Goal: Task Accomplishment & Management: Use online tool/utility

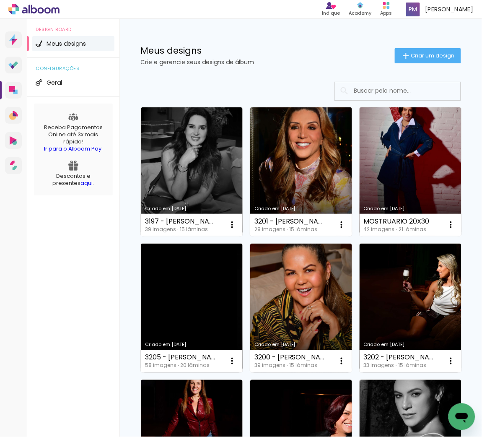
drag, startPoint x: 421, startPoint y: 55, endPoint x: 415, endPoint y: 55, distance: 6.3
click at [421, 55] on span "Criar um design" at bounding box center [433, 55] width 44 height 5
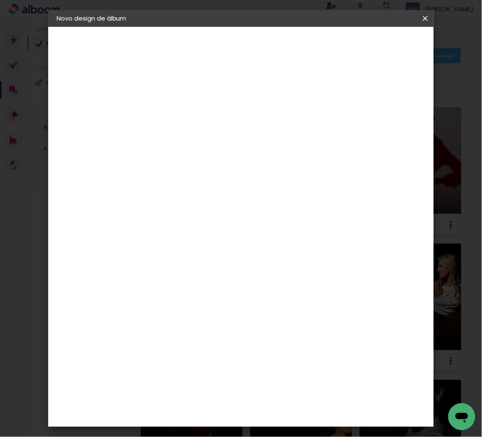
click at [197, 105] on paper-input-container "Título do álbum" at bounding box center [194, 112] width 6 height 21
type input "3197 - RENATA"
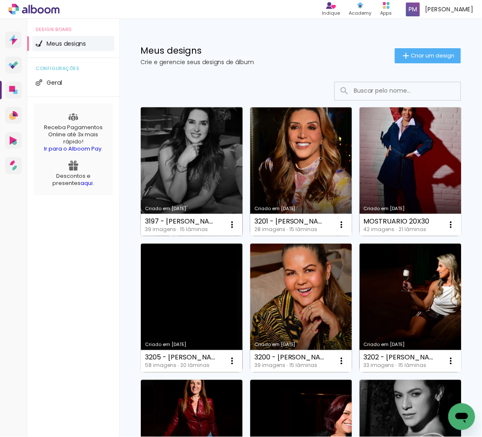
click at [157, 163] on link "Criado em [DATE]" at bounding box center [192, 171] width 102 height 129
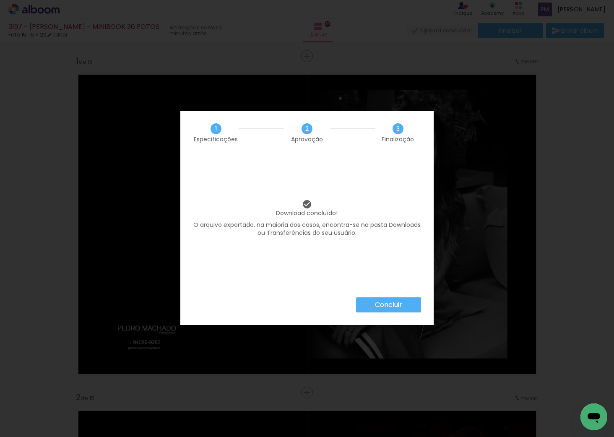
click at [379, 298] on paper-button "Concluir" at bounding box center [388, 304] width 65 height 15
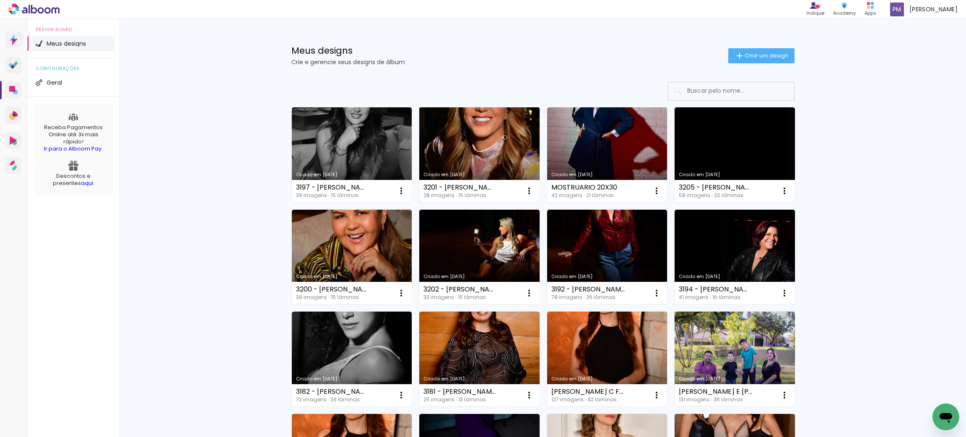
click at [463, 138] on link "Criado em [DATE]" at bounding box center [479, 154] width 120 height 95
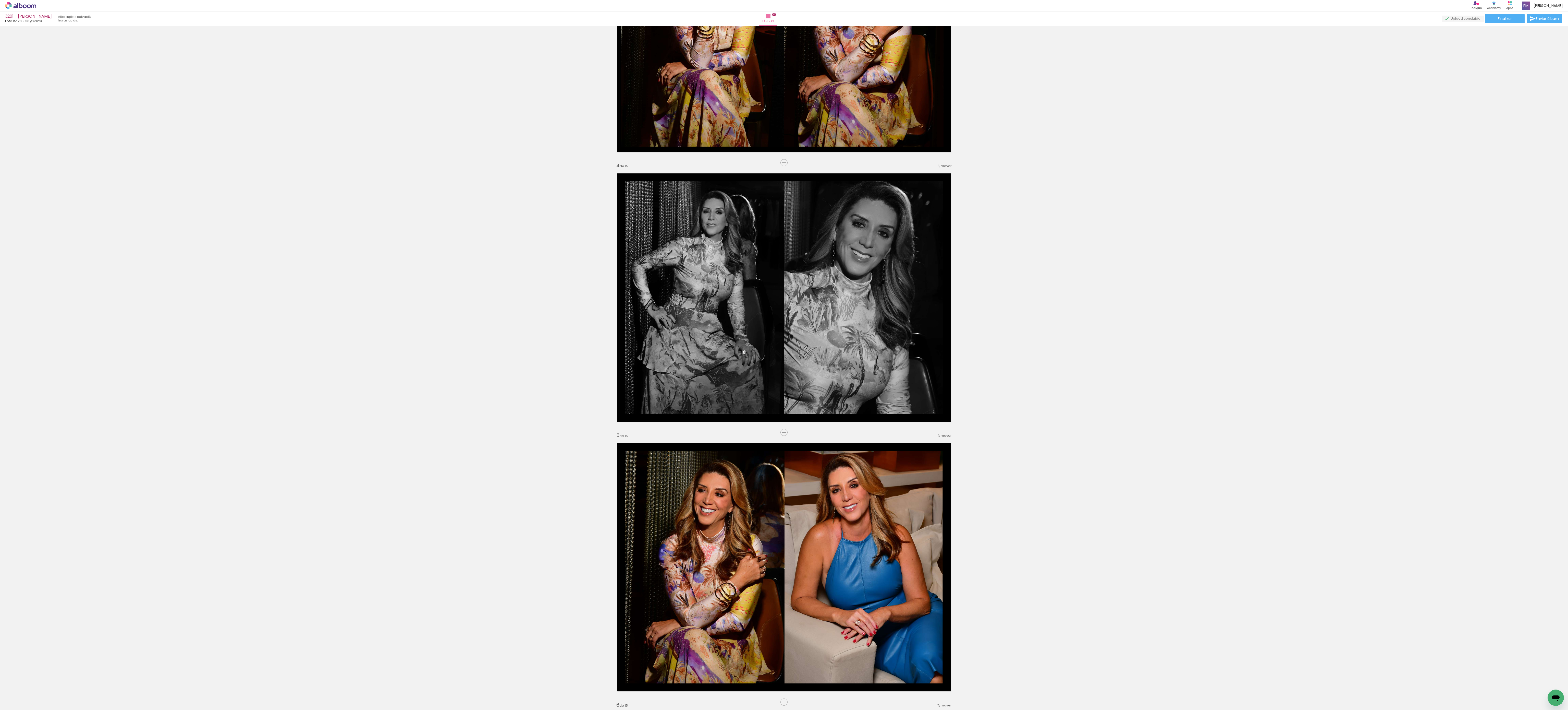
scroll to position [1191, 0]
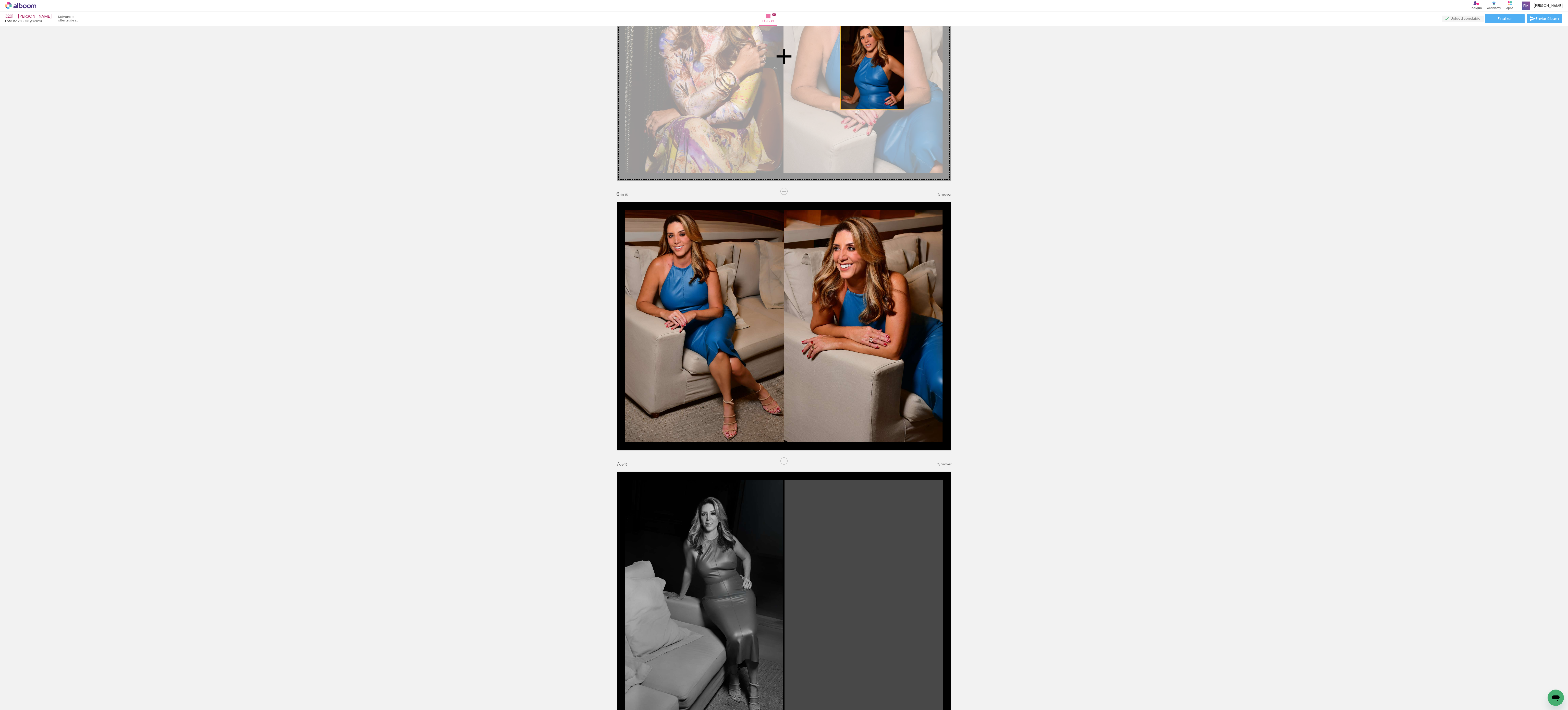
drag, startPoint x: 869, startPoint y: 556, endPoint x: 918, endPoint y: 133, distance: 425.8
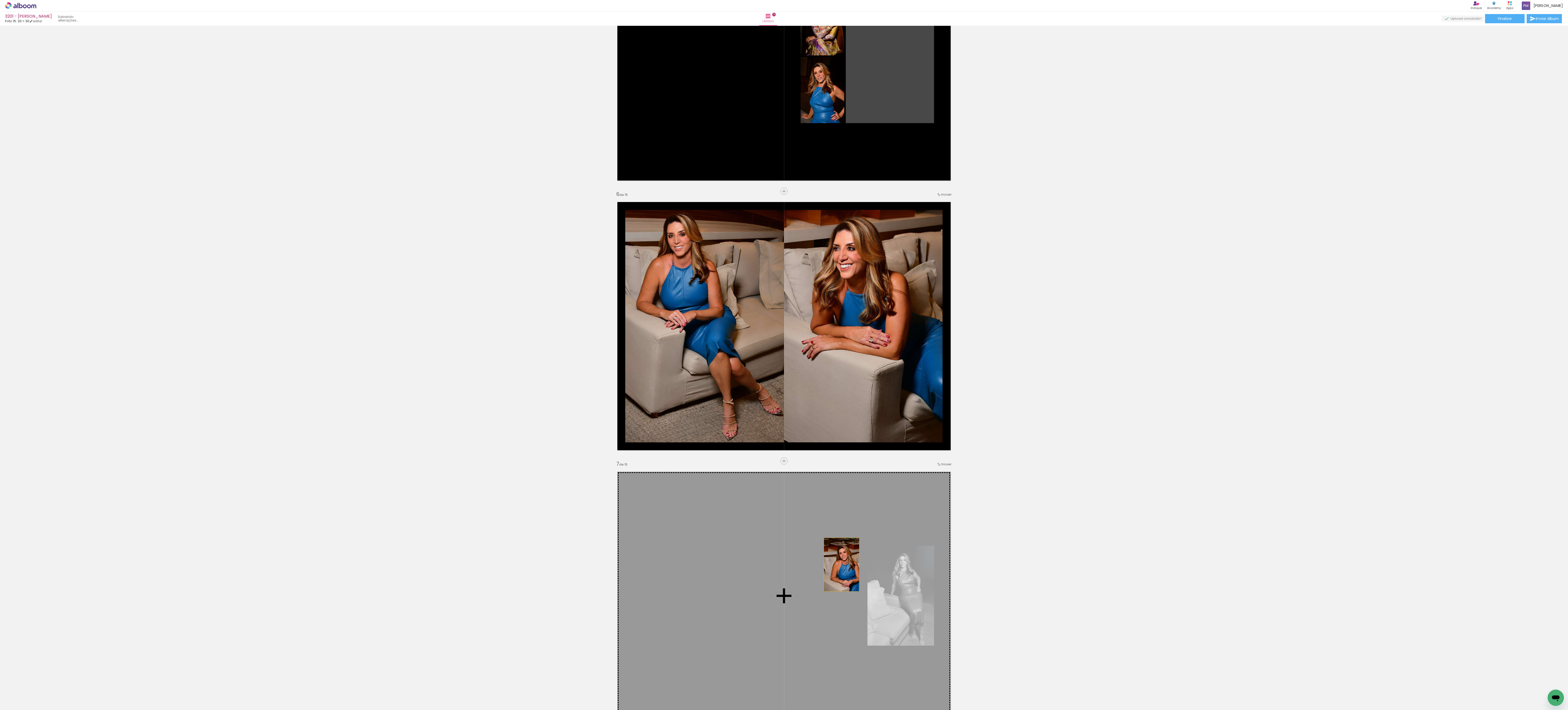
drag, startPoint x: 889, startPoint y: 82, endPoint x: 894, endPoint y: 563, distance: 481.0
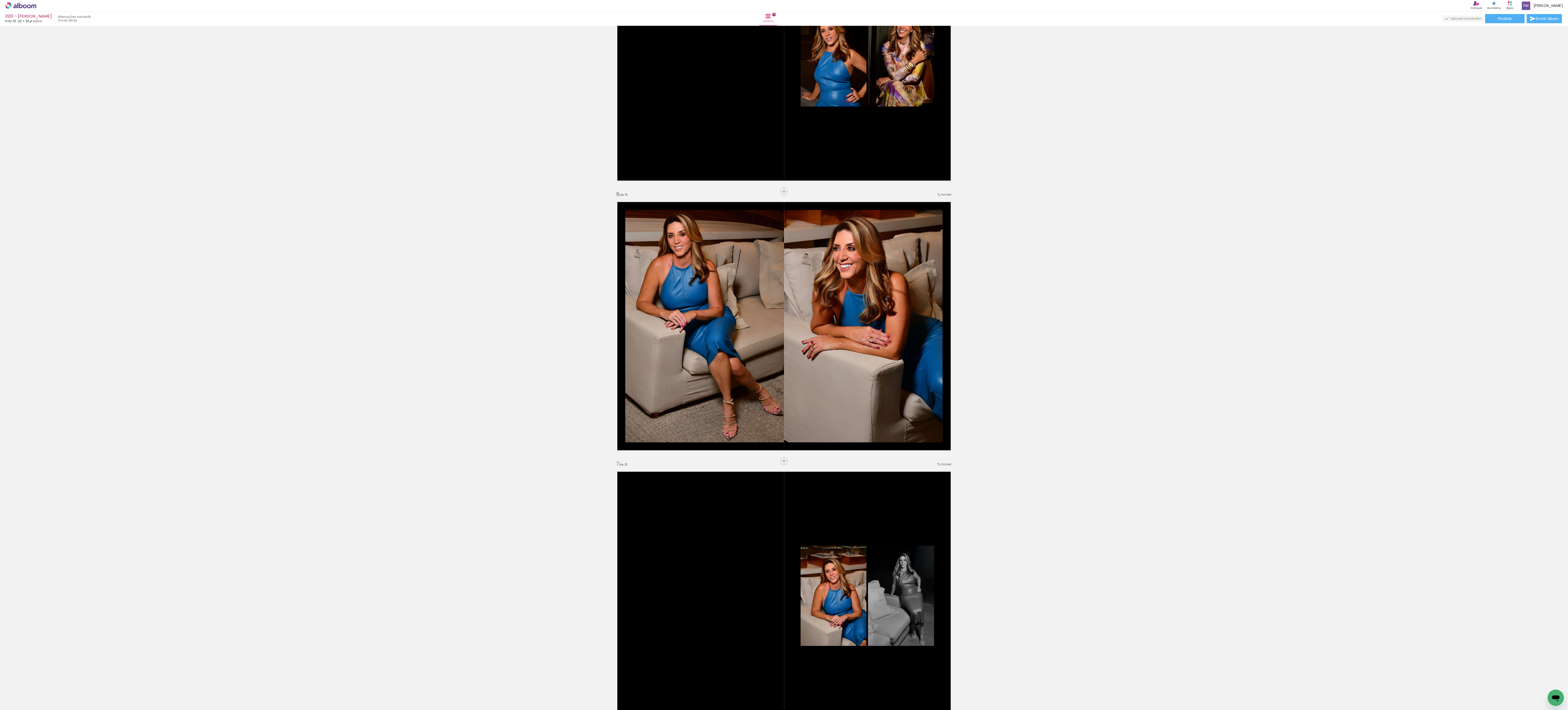
scroll to position [1362, 0]
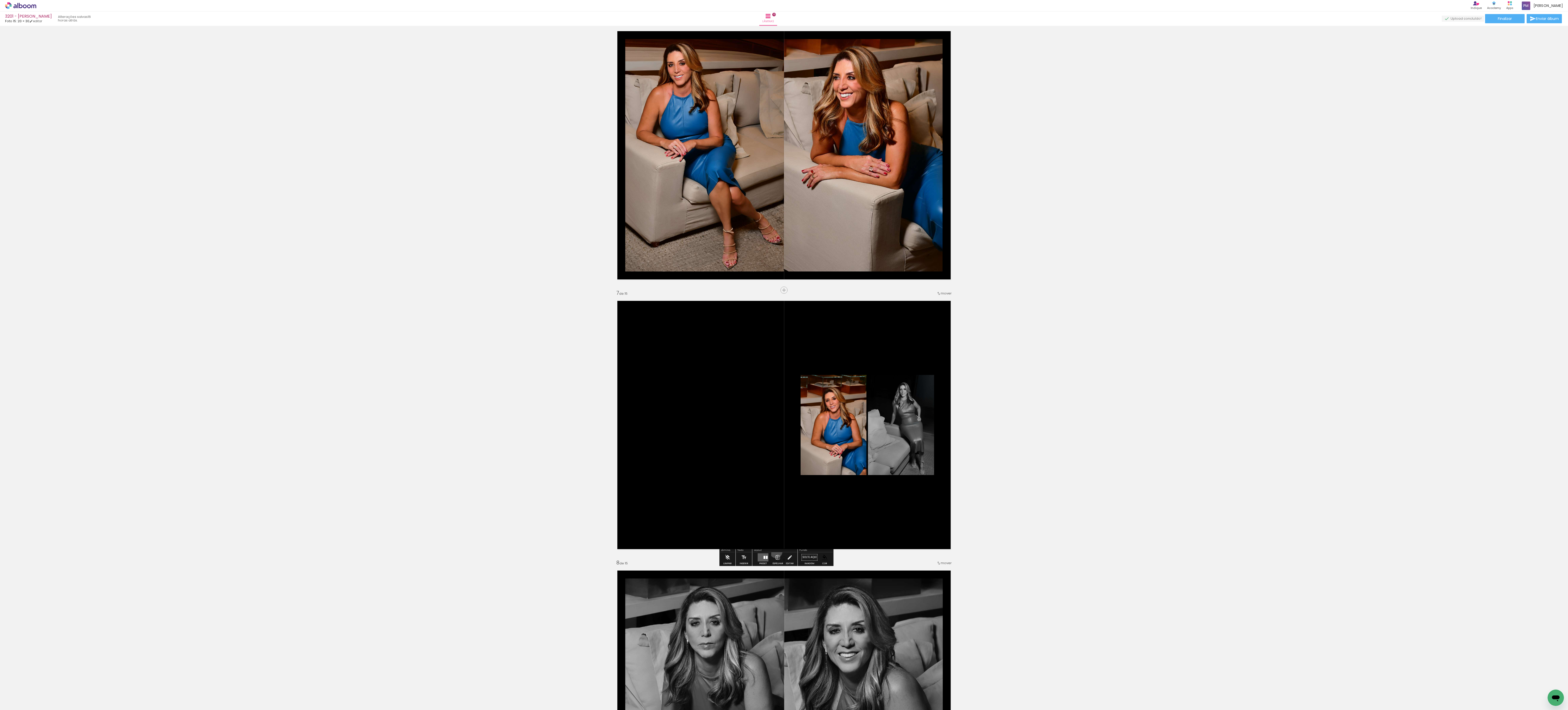
click at [588, 265] on iron-icon at bounding box center [777, 557] width 5 height 10
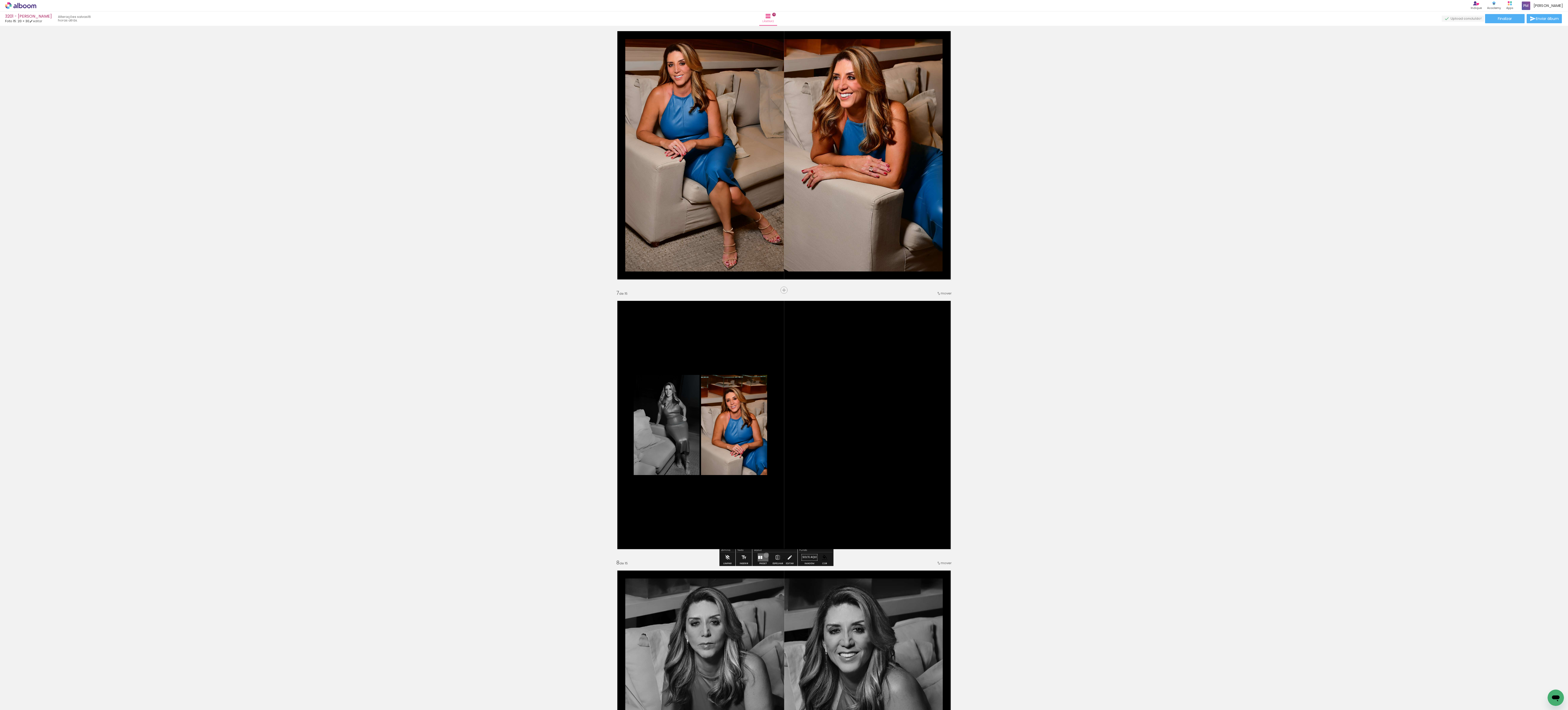
click at [588, 265] on quentale-layouter at bounding box center [763, 557] width 11 height 8
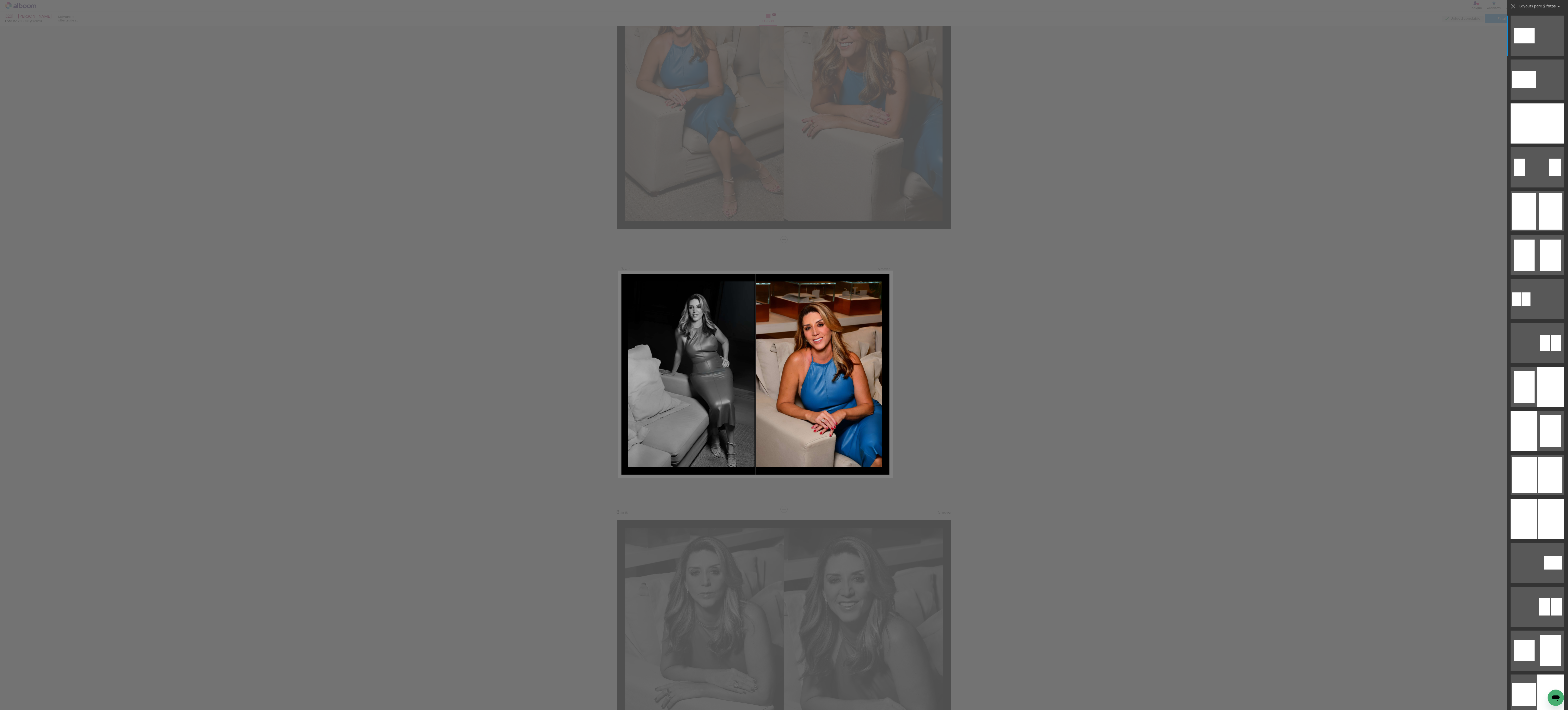
scroll to position [1435, 0]
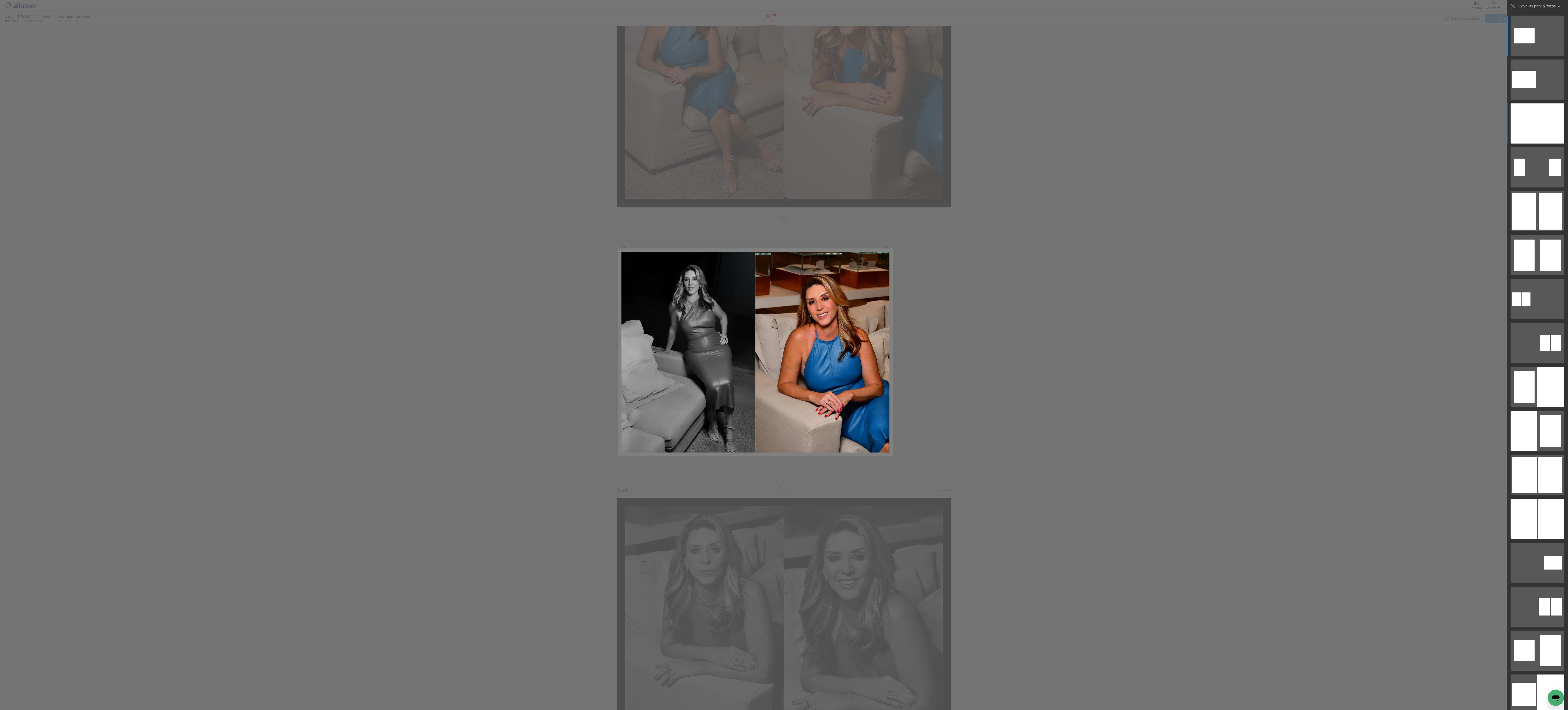
click at [588, 127] on div at bounding box center [1551, 124] width 27 height 40
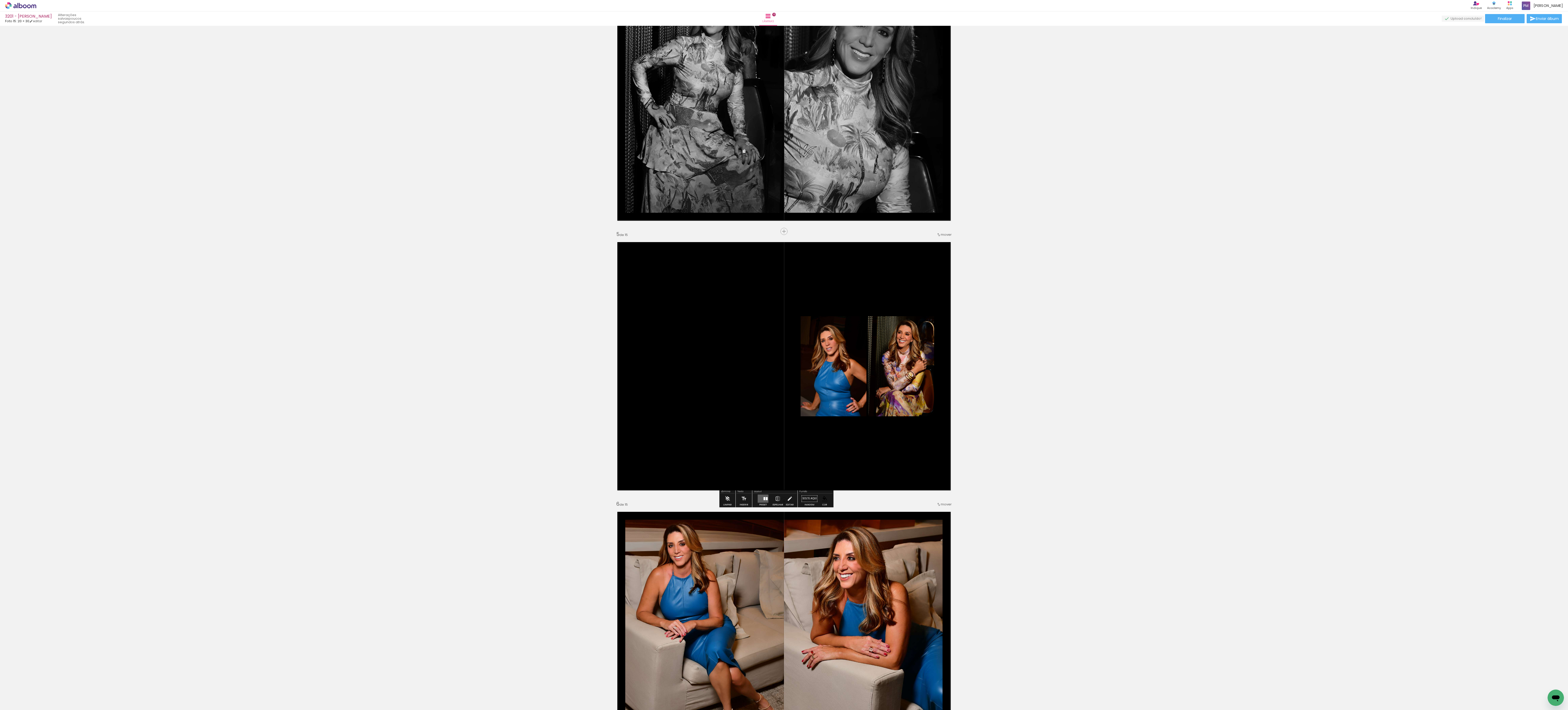
scroll to position [851, 0]
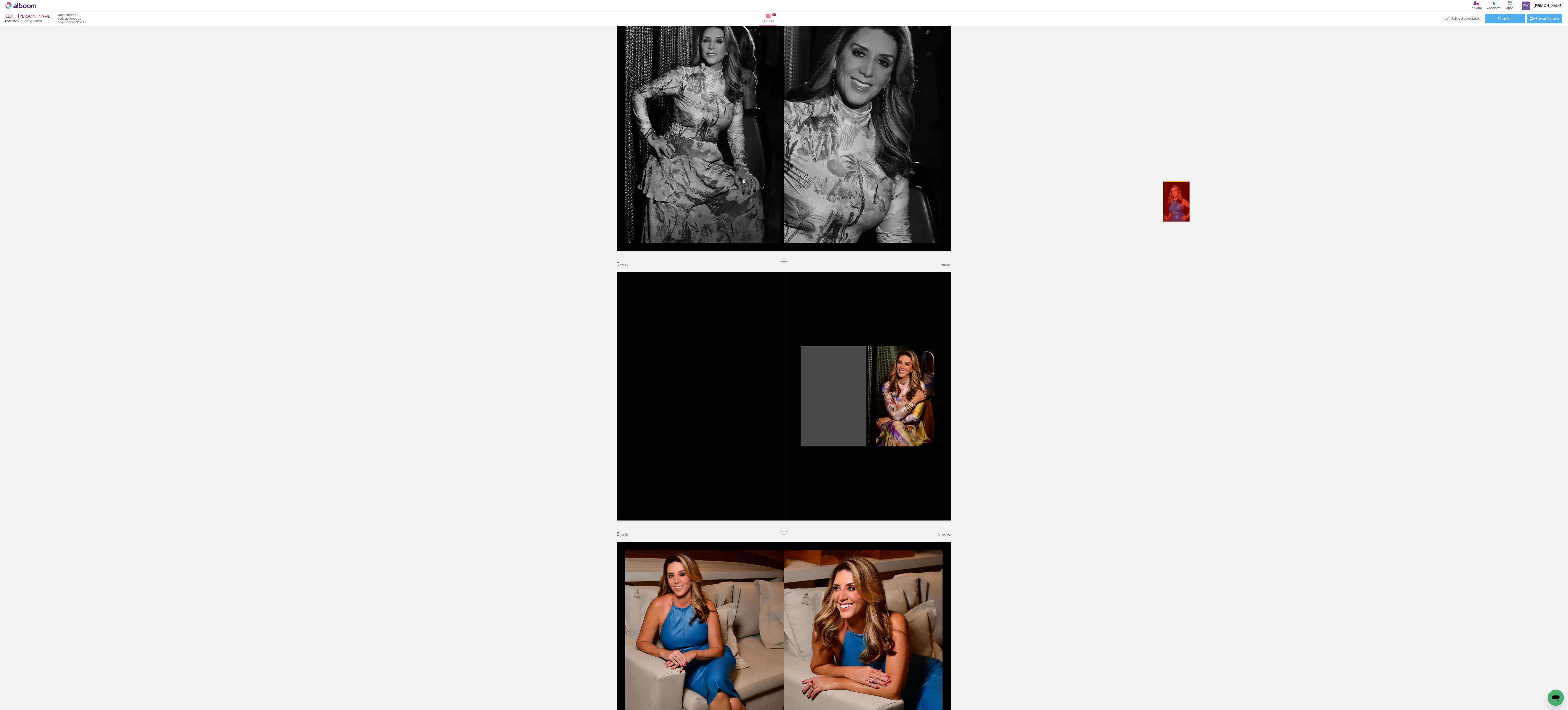
drag, startPoint x: 828, startPoint y: 402, endPoint x: 1129, endPoint y: 255, distance: 335.0
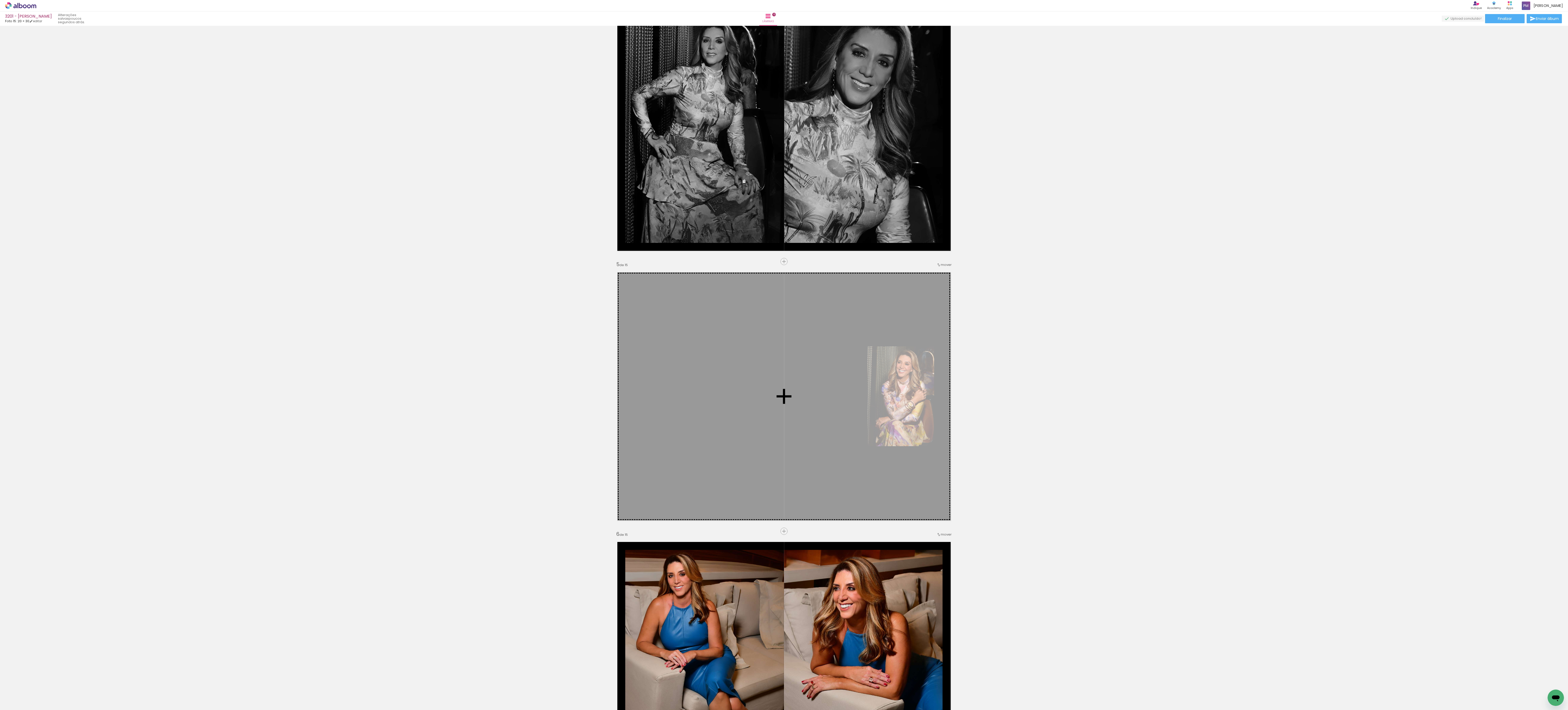
drag, startPoint x: 1015, startPoint y: 239, endPoint x: 824, endPoint y: 415, distance: 259.7
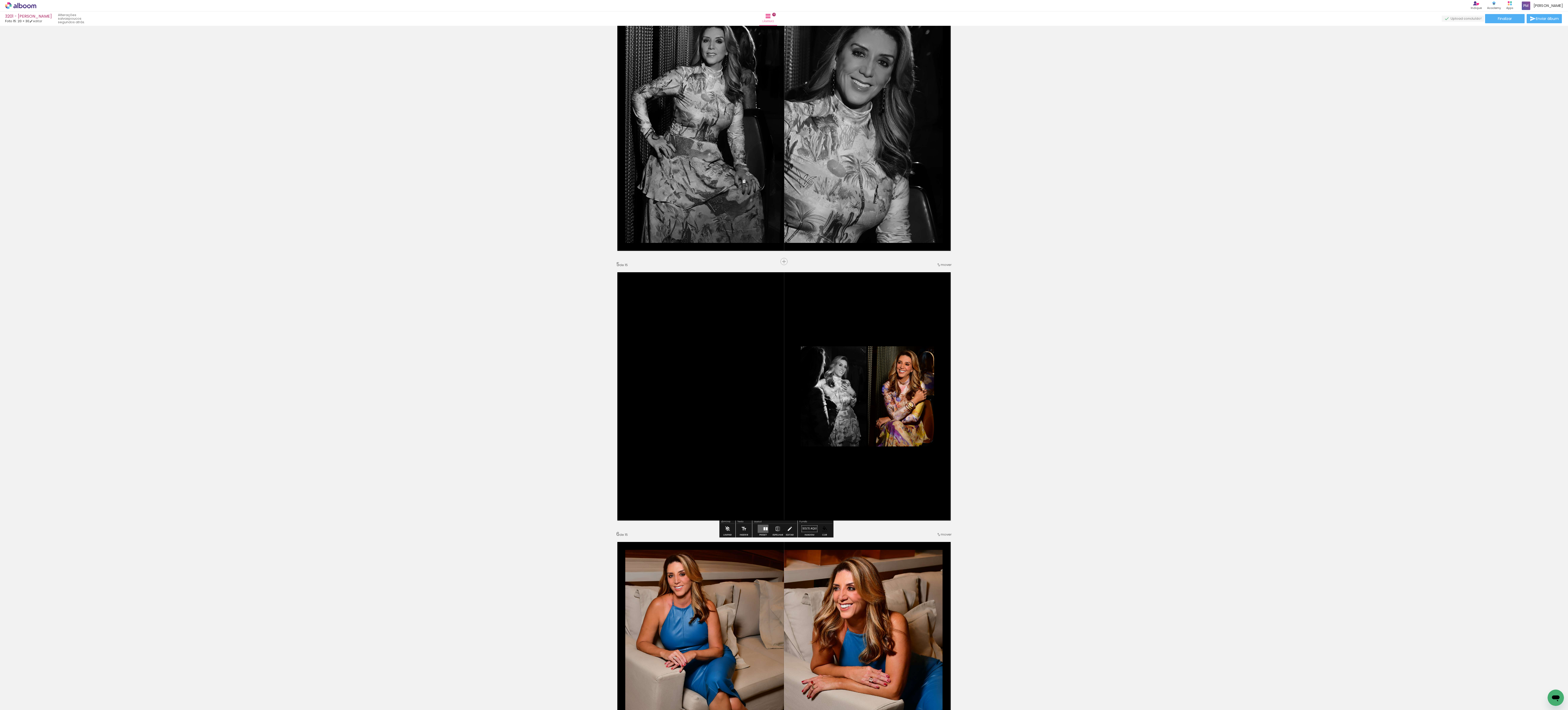
click at [588, 265] on quentale-layouter at bounding box center [763, 528] width 11 height 8
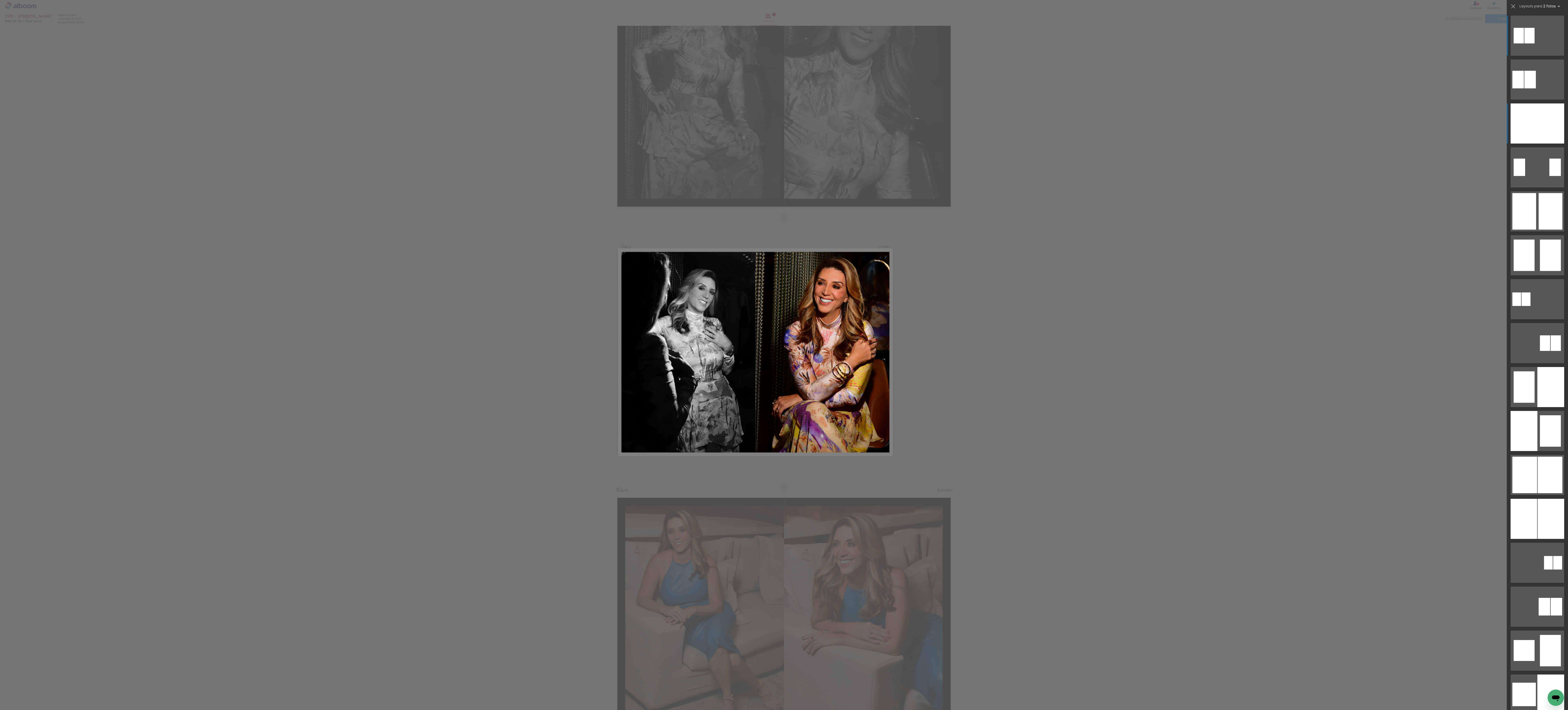
click at [588, 128] on div at bounding box center [1524, 124] width 27 height 40
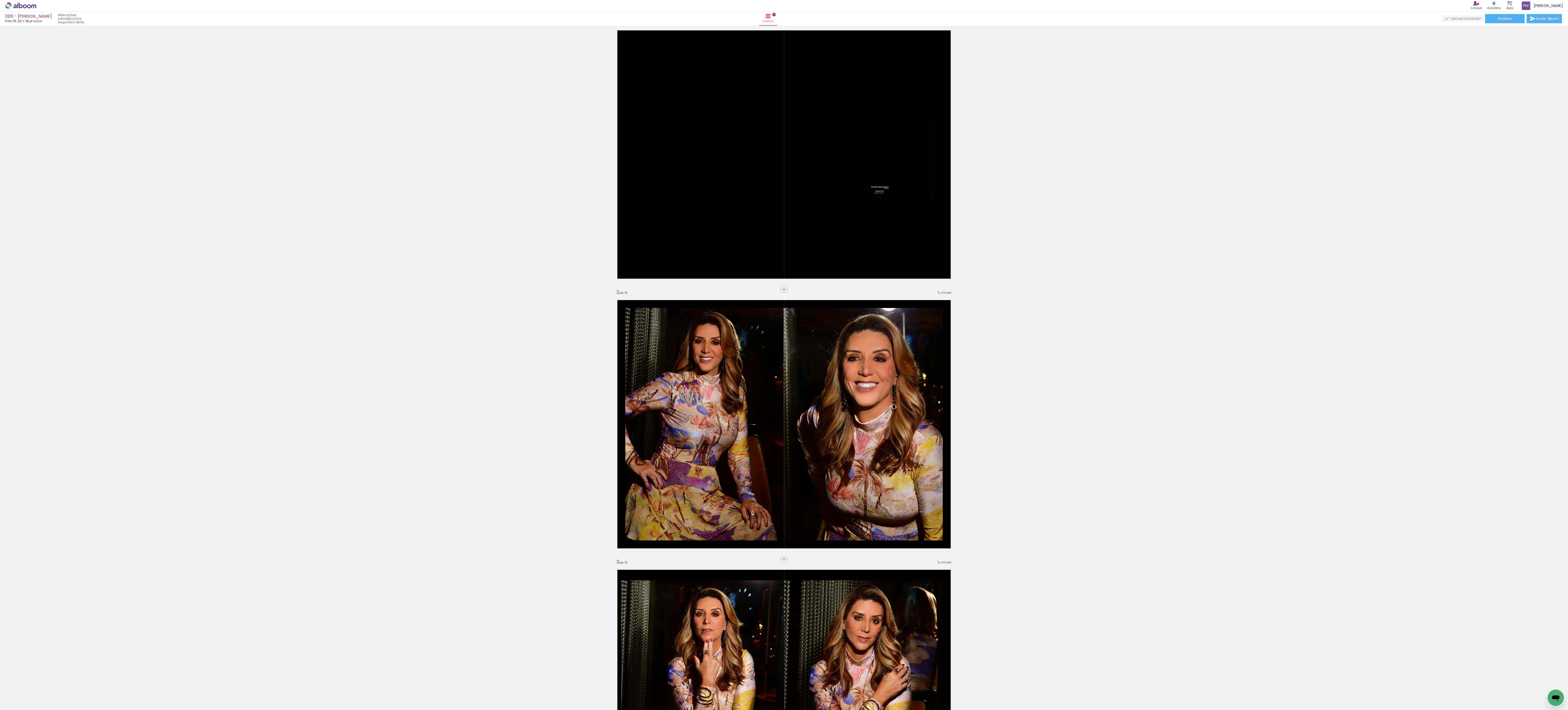
scroll to position [0, 0]
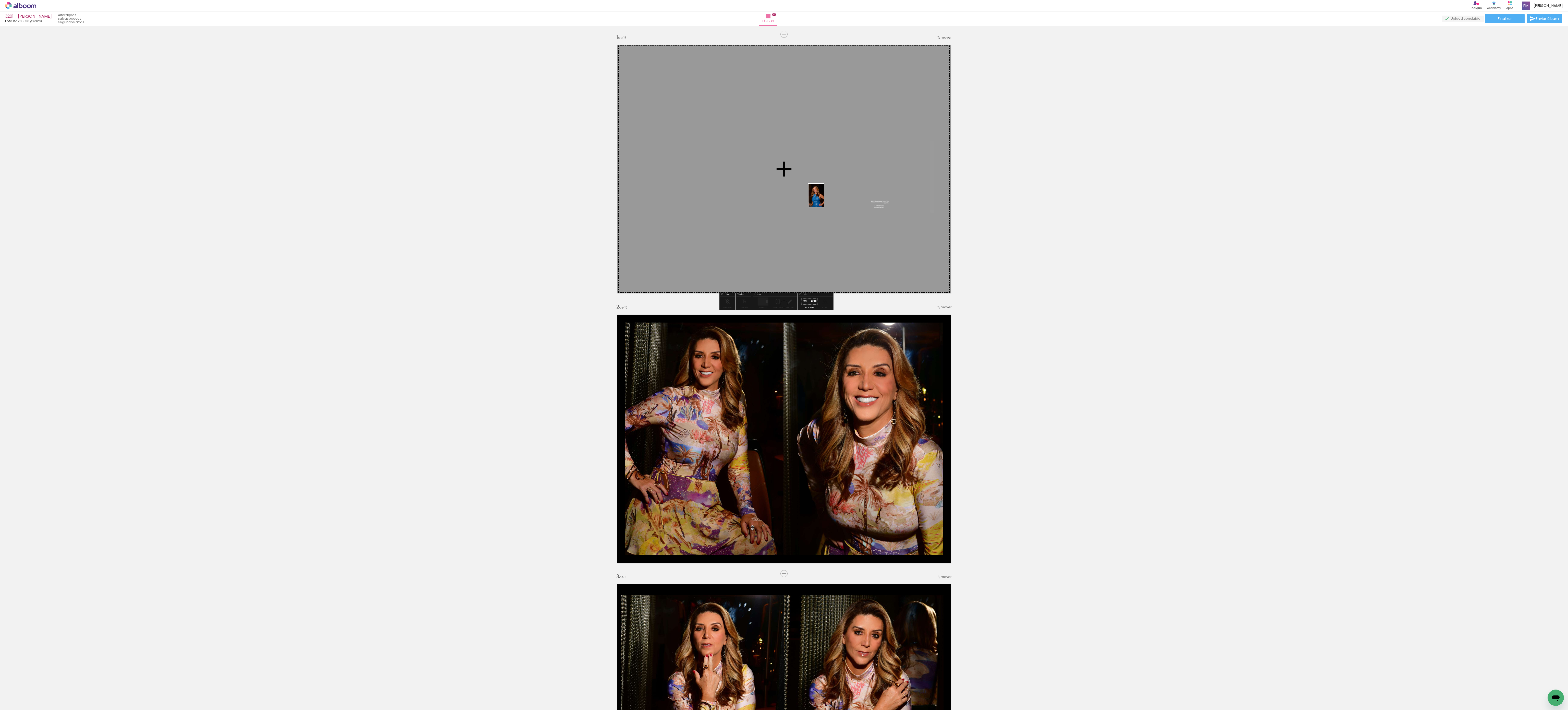
drag, startPoint x: 463, startPoint y: 688, endPoint x: 824, endPoint y: 197, distance: 609.4
click at [588, 197] on quentale-workspace at bounding box center [784, 355] width 1568 height 710
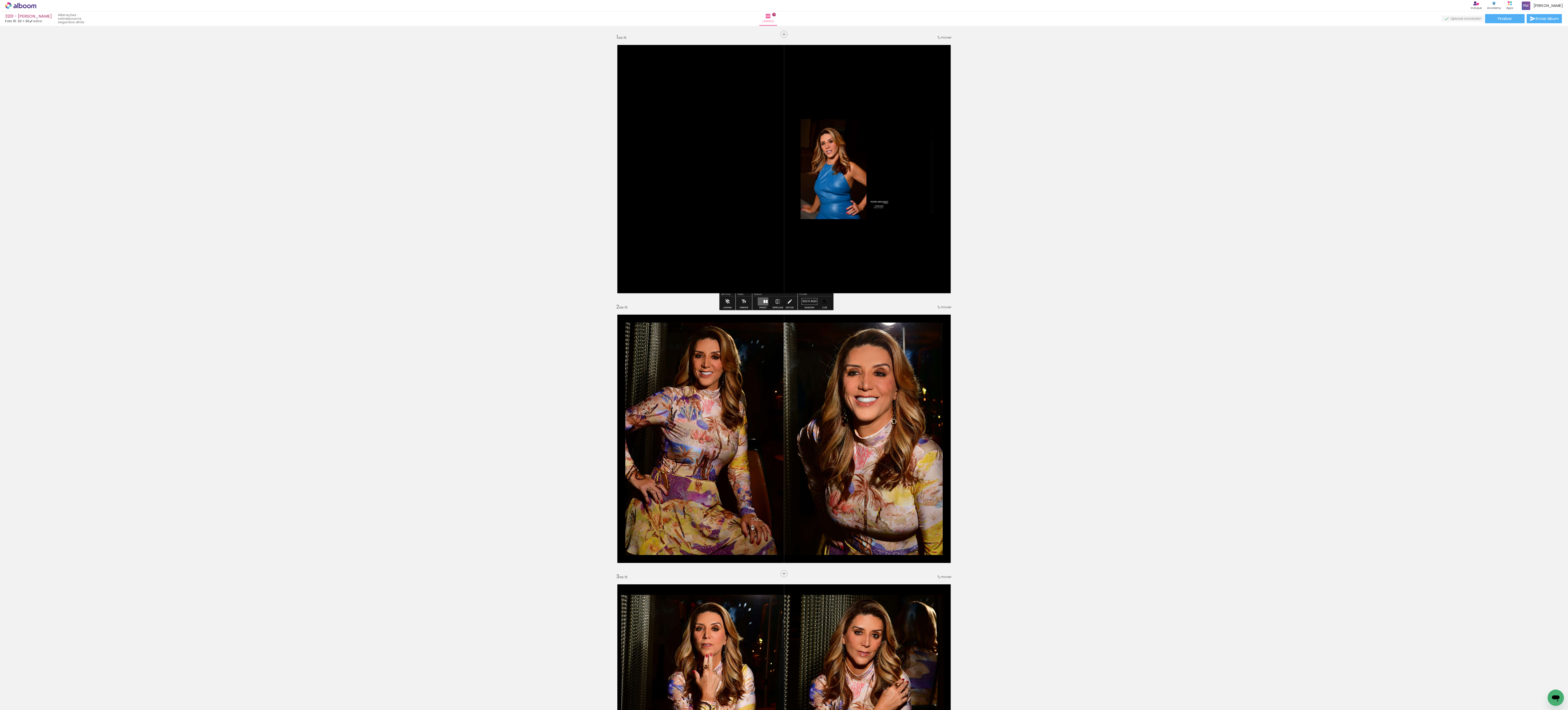
click at [588, 265] on div at bounding box center [763, 301] width 14 height 10
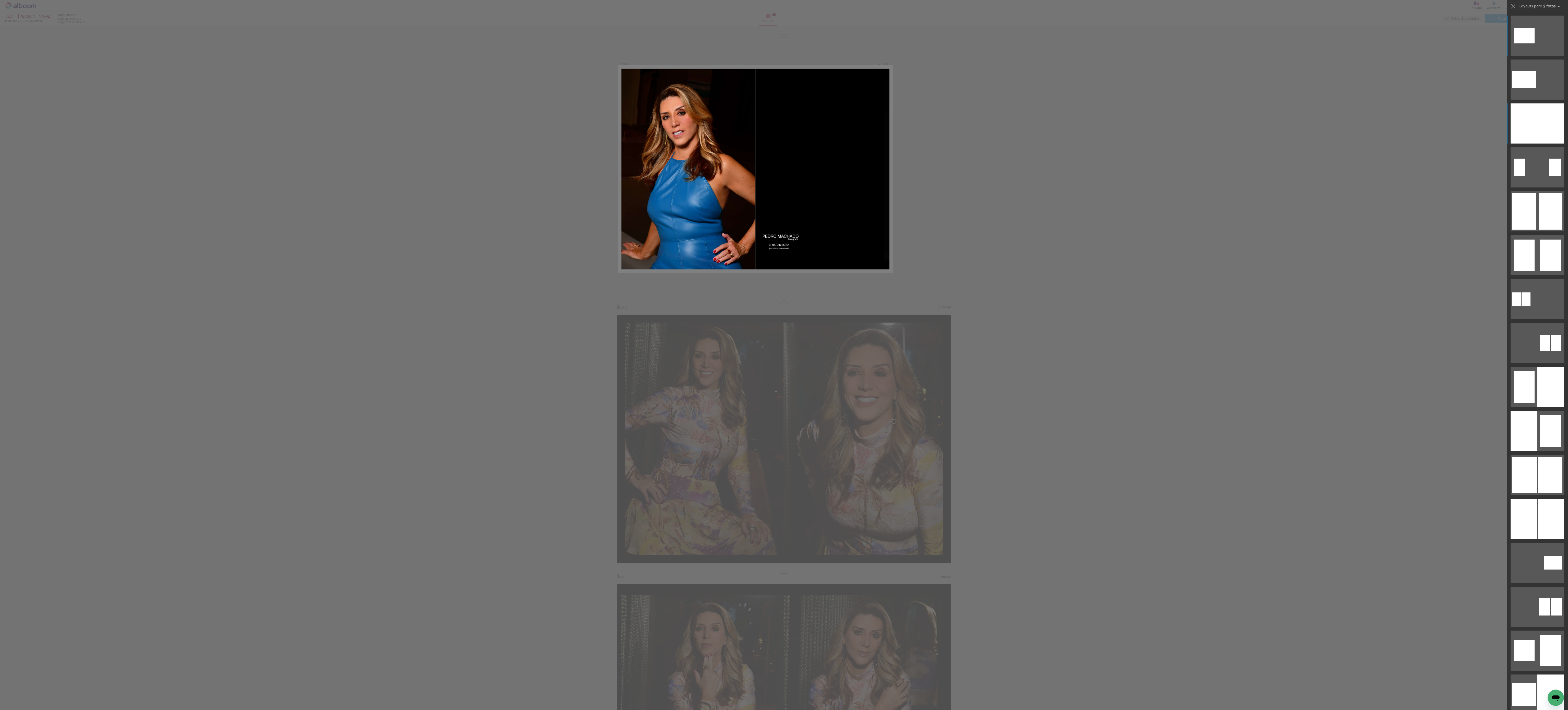
click at [588, 124] on div at bounding box center [1524, 124] width 27 height 40
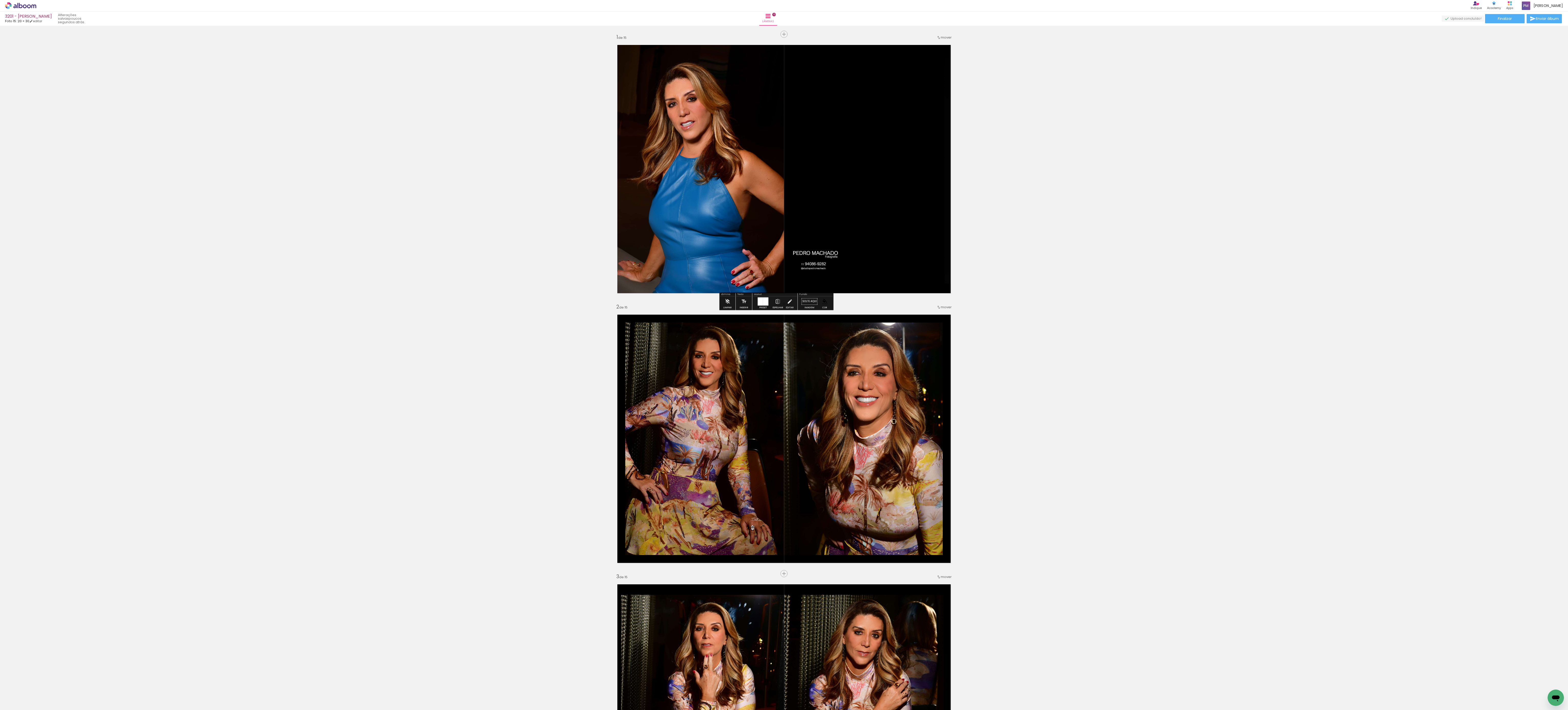
click at [588, 265] on div "Layout" at bounding box center [775, 294] width 44 height 3
click at [588, 265] on iron-icon at bounding box center [777, 301] width 5 height 10
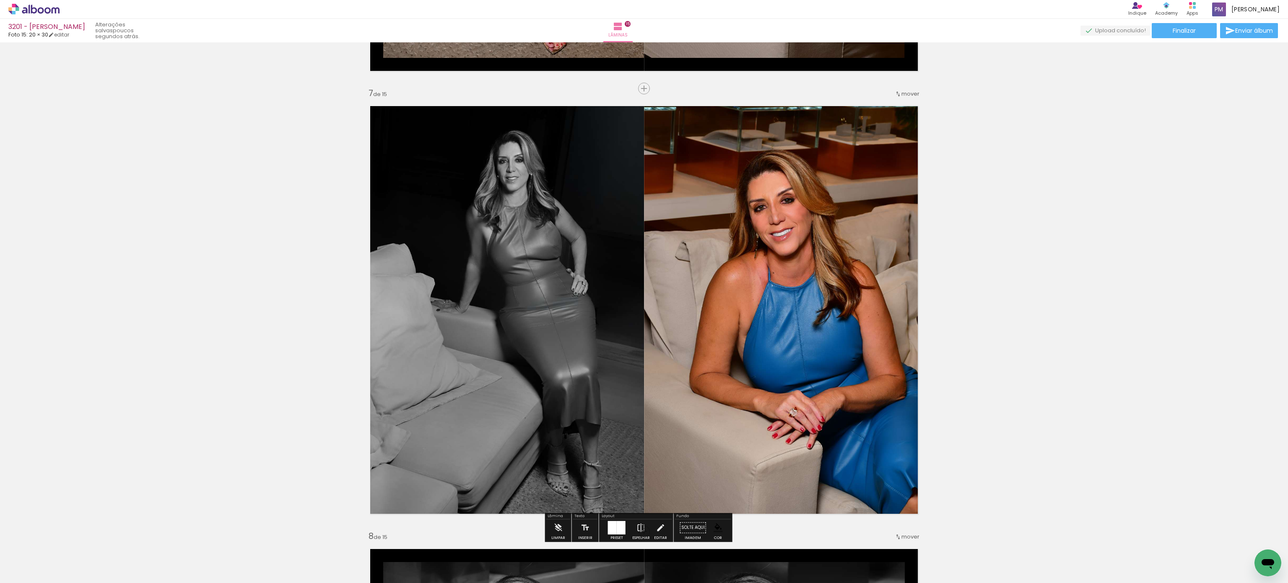
scroll to position [2656, 0]
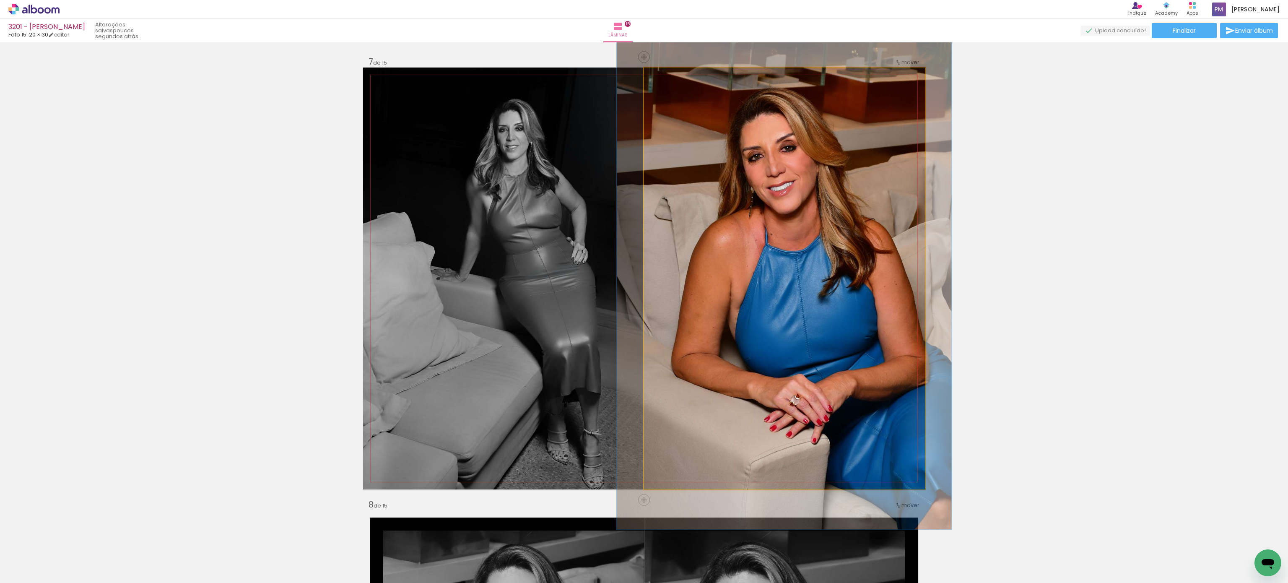
type paper-slider "119"
click at [666, 78] on div at bounding box center [680, 76] width 33 height 13
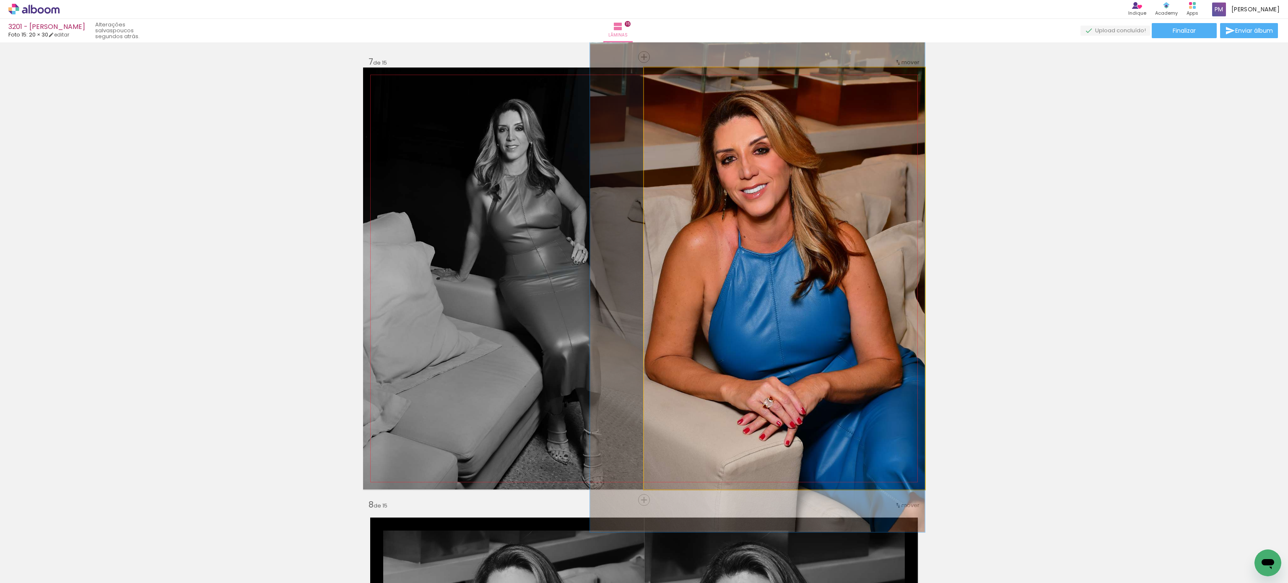
drag, startPoint x: 733, startPoint y: 163, endPoint x: 705, endPoint y: 165, distance: 28.2
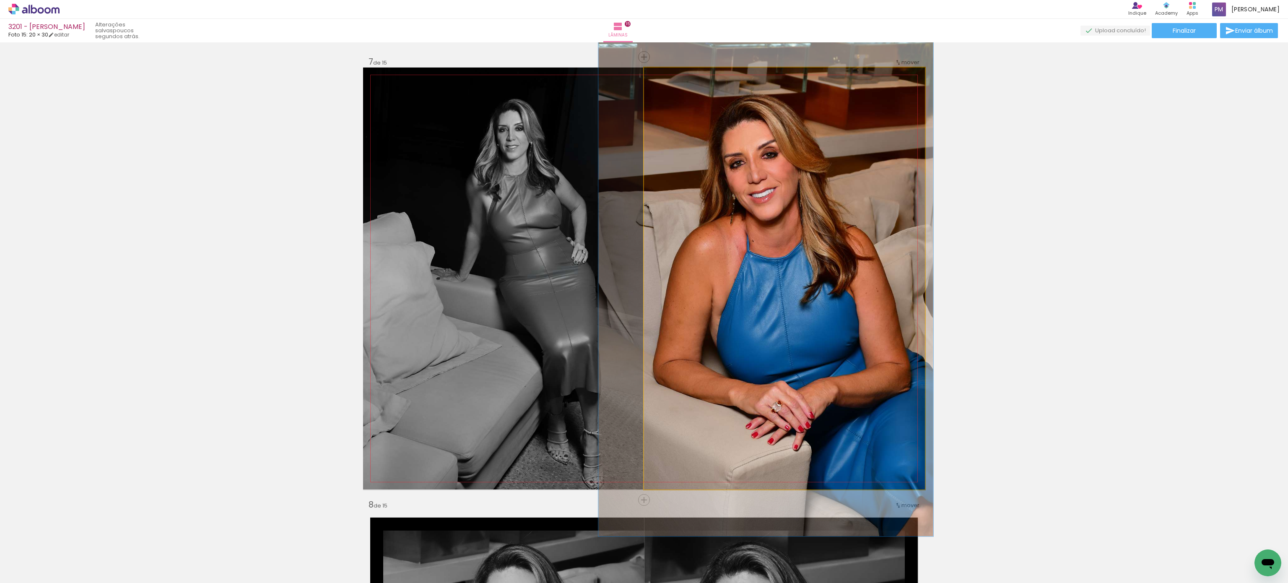
drag, startPoint x: 771, startPoint y: 188, endPoint x: 765, endPoint y: 174, distance: 15.4
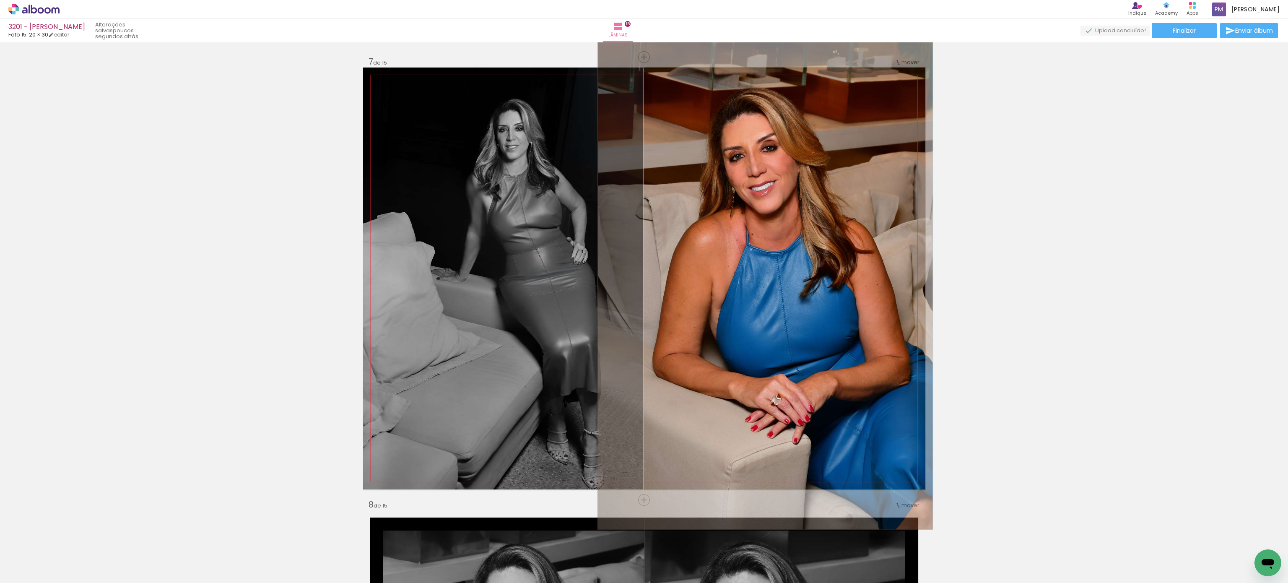
drag, startPoint x: 779, startPoint y: 185, endPoint x: 779, endPoint y: 177, distance: 8.0
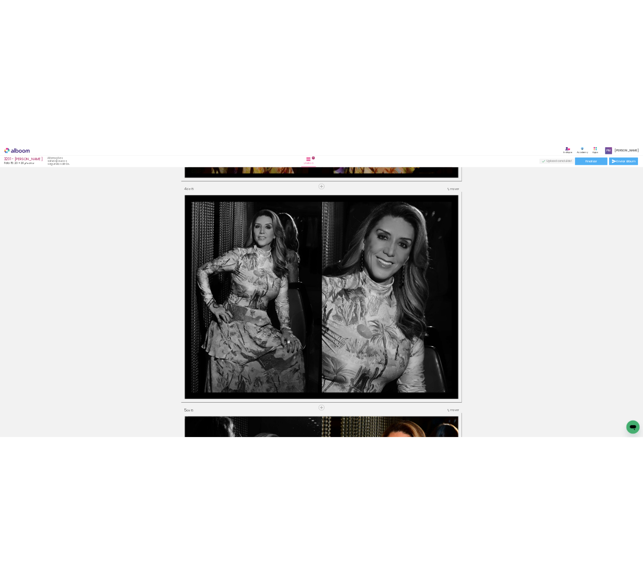
scroll to position [1258, 0]
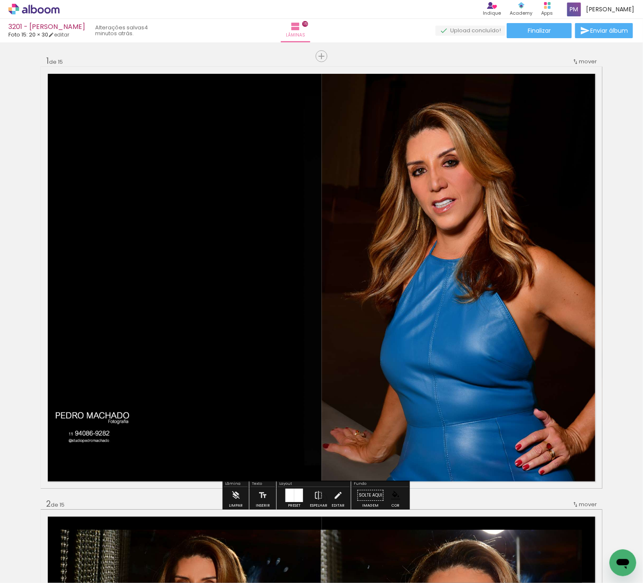
drag, startPoint x: 528, startPoint y: 35, endPoint x: 525, endPoint y: 39, distance: 5.4
click at [527, 36] on paper-button "Finalizar" at bounding box center [539, 30] width 65 height 15
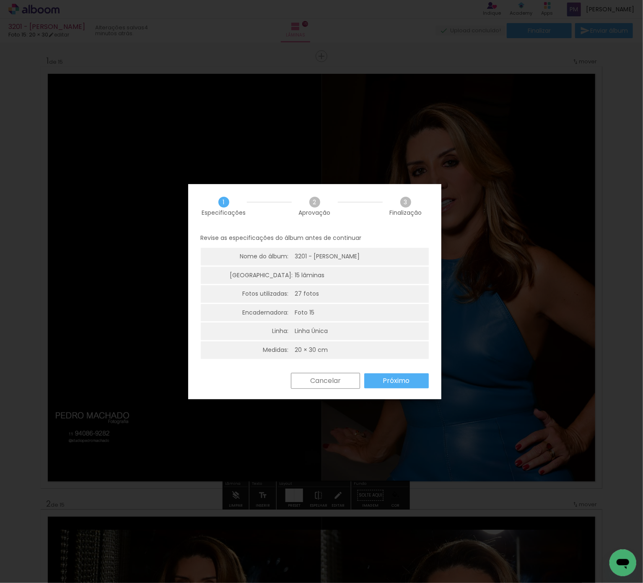
click at [414, 376] on paper-button "Próximo" at bounding box center [396, 380] width 65 height 15
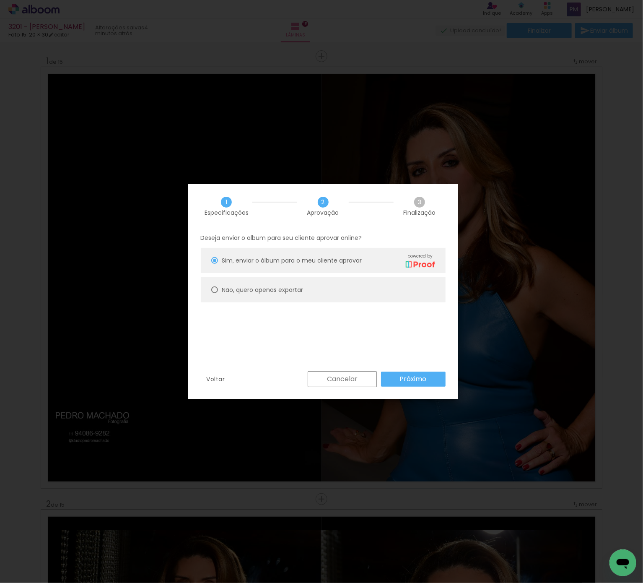
click at [213, 291] on div at bounding box center [214, 289] width 7 height 7
type paper-radio-button "on"
click at [392, 381] on paper-button "Próximo" at bounding box center [413, 378] width 65 height 15
type input "Alta, 300 DPI"
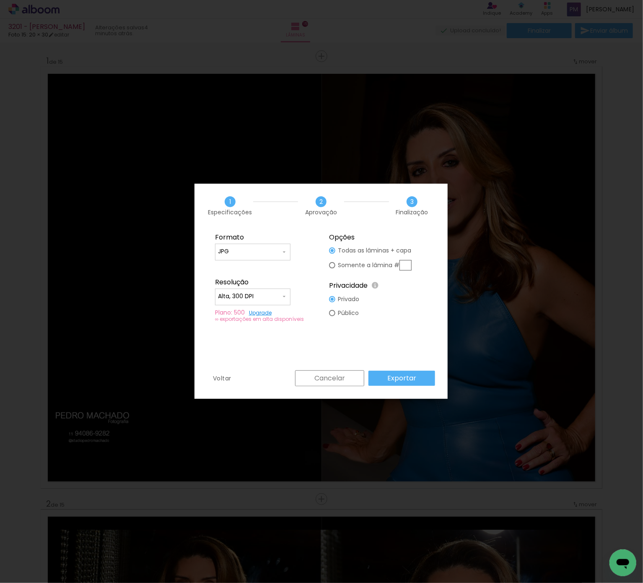
click at [0, 0] on slot "Exportar" at bounding box center [0, 0] width 0 height 0
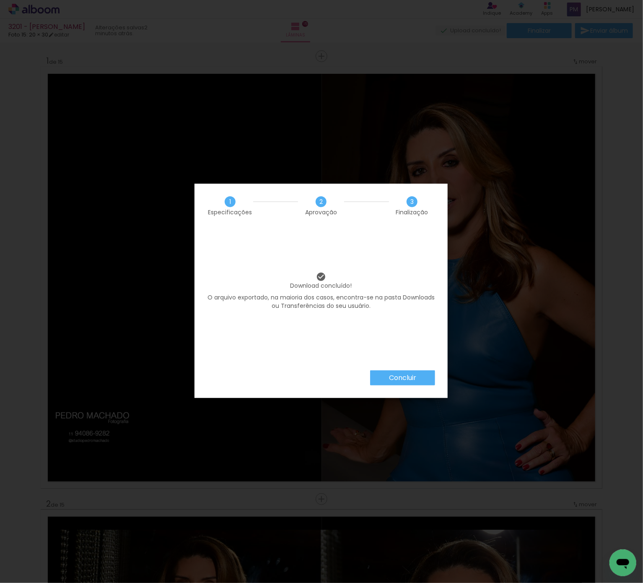
drag, startPoint x: 408, startPoint y: 380, endPoint x: 373, endPoint y: 282, distance: 103.7
click at [0, 0] on slot "Concluir" at bounding box center [0, 0] width 0 height 0
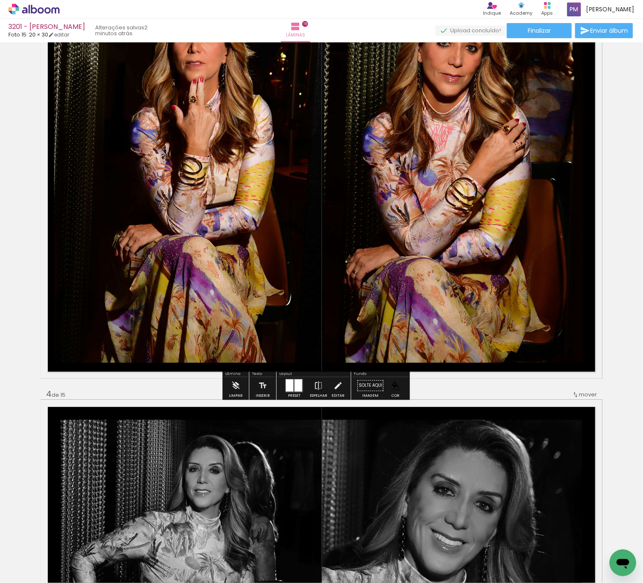
scroll to position [1258, 0]
